Goal: Find specific page/section: Find specific page/section

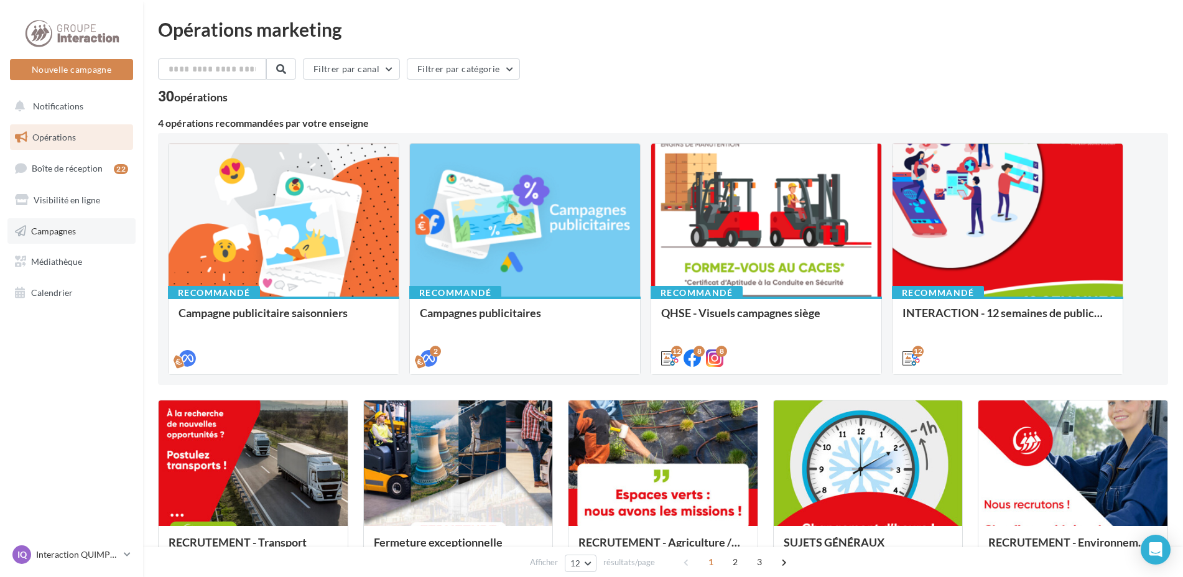
click at [35, 226] on span "Campagnes" at bounding box center [53, 230] width 45 height 11
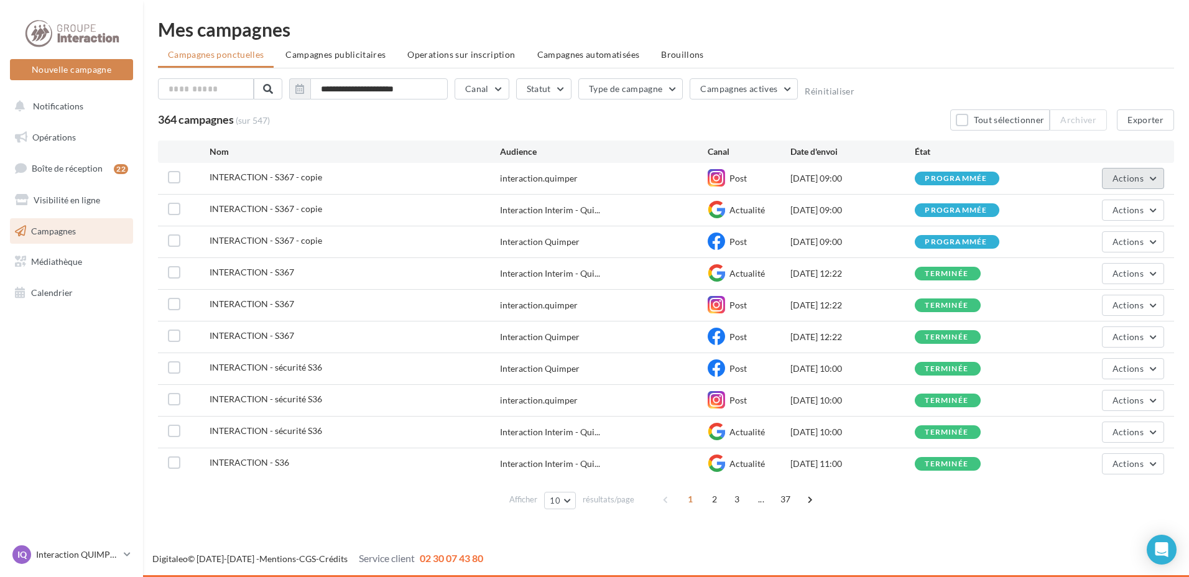
click at [1115, 184] on button "Actions" at bounding box center [1133, 178] width 62 height 21
click at [880, 549] on div "Digitaleo © [DATE]-[DATE] - Mentions - CGS - Crédits Service client 02 30 07 43…" at bounding box center [594, 559] width 1189 height 35
click at [300, 181] on span "INTERACTION - S367 - copie" at bounding box center [266, 177] width 113 height 11
click at [318, 175] on span "INTERACTION - S367 - copie" at bounding box center [266, 177] width 113 height 11
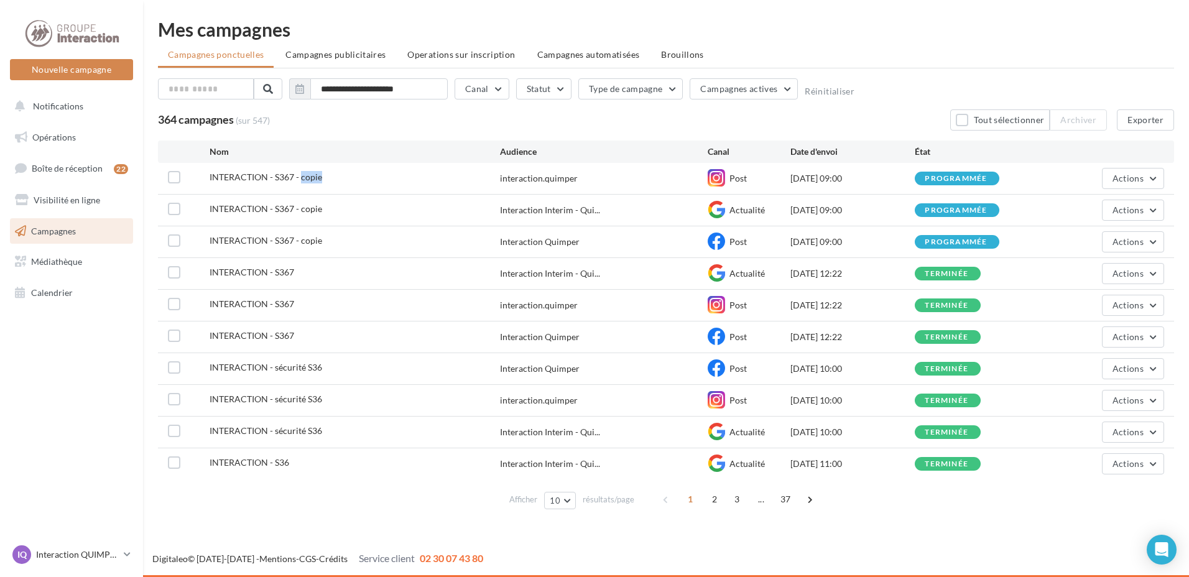
click at [318, 175] on span "INTERACTION - S367 - copie" at bounding box center [266, 177] width 113 height 11
click at [343, 496] on div "Afficher 10 10 25 50 100 résultats/page 1 2 3 ... 37" at bounding box center [666, 500] width 1016 height 30
click at [917, 40] on div "**********" at bounding box center [666, 267] width 1016 height 494
click at [950, 54] on ul "Campagnes ponctuelles Campagnes publicitaires Operations sur inscription Campag…" at bounding box center [666, 56] width 1016 height 25
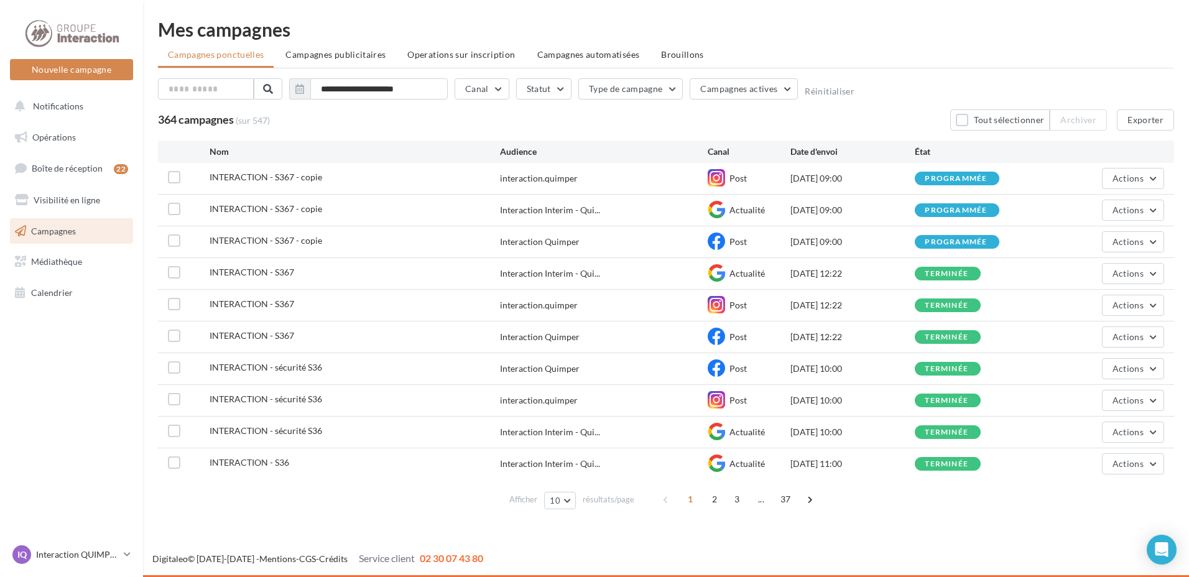
click at [950, 54] on ul "Campagnes ponctuelles Campagnes publicitaires Operations sur inscription Campag…" at bounding box center [666, 56] width 1016 height 25
